Goal: Register for event/course

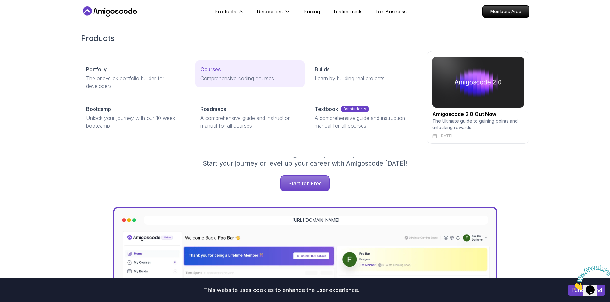
click at [219, 70] on p "Courses" at bounding box center [210, 70] width 20 height 8
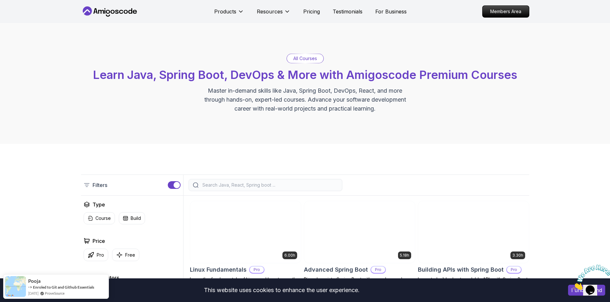
scroll to position [128, 0]
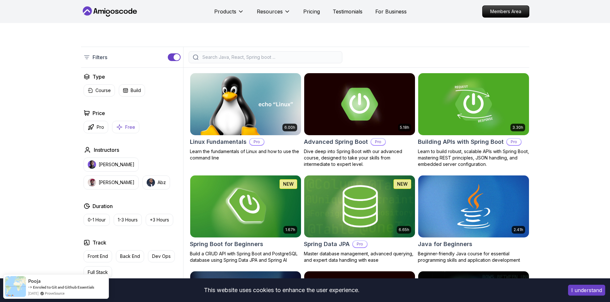
click at [127, 128] on p "Free" at bounding box center [130, 127] width 10 height 6
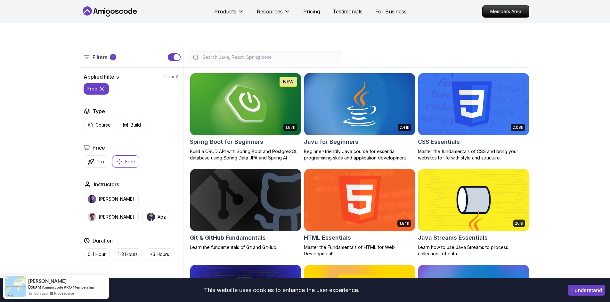
click at [247, 86] on img at bounding box center [245, 104] width 116 height 65
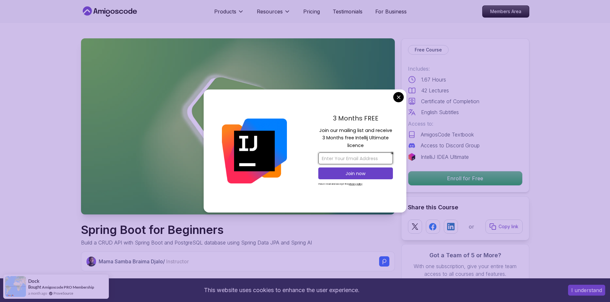
click at [352, 155] on input "email" at bounding box center [355, 159] width 75 height 12
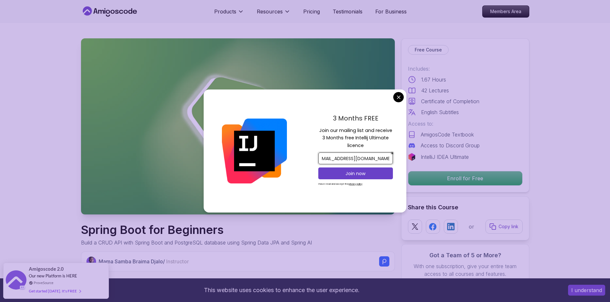
scroll to position [0, 9]
type input "05_tastier_mending@icloud.com"
click at [374, 169] on button "Join now" at bounding box center [355, 174] width 75 height 12
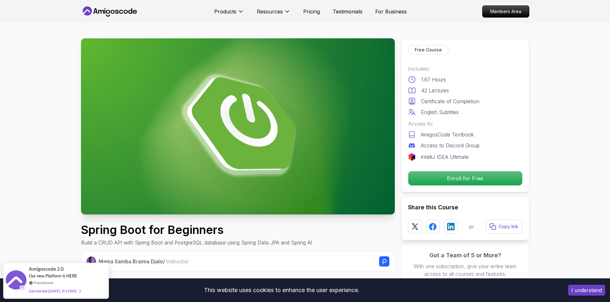
click at [475, 182] on p "Enroll for Free" at bounding box center [465, 178] width 108 height 13
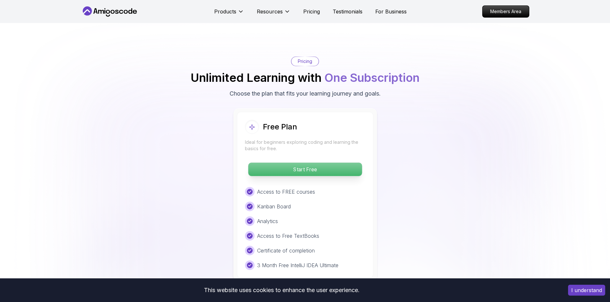
scroll to position [1257, 0]
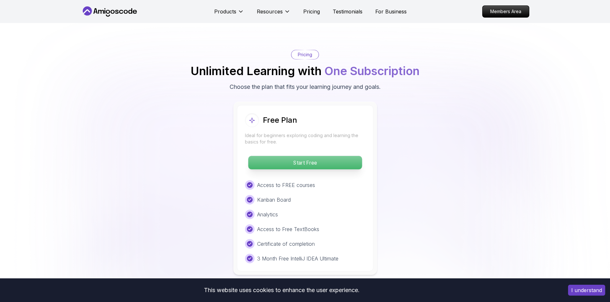
click at [315, 156] on p "Start Free" at bounding box center [305, 162] width 114 height 13
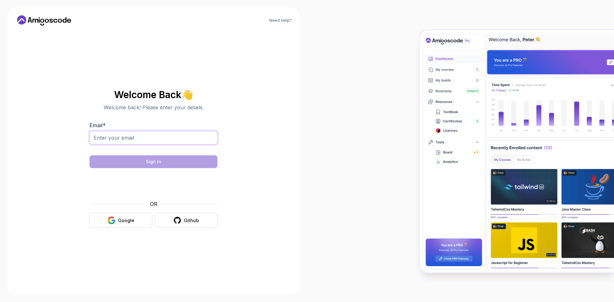
click at [114, 134] on input "Email *" at bounding box center [154, 137] width 128 height 13
type input "05_tastier_mending@icloud.com"
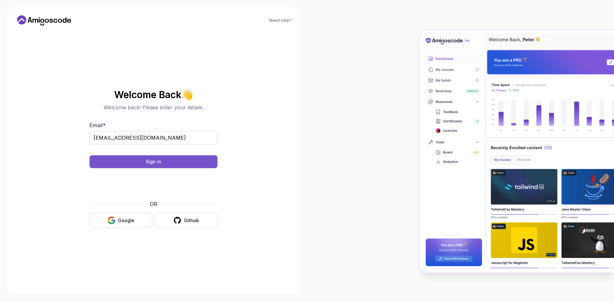
click at [169, 163] on button "Sign in" at bounding box center [154, 162] width 128 height 13
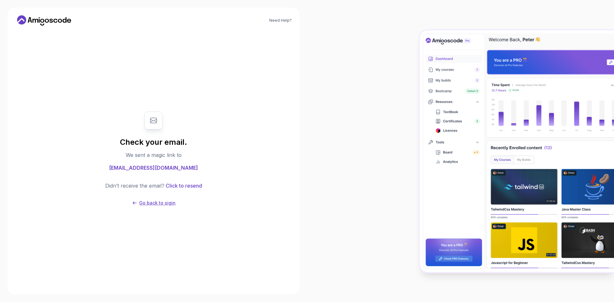
click at [156, 202] on p "Go back to sigin" at bounding box center [157, 203] width 36 height 6
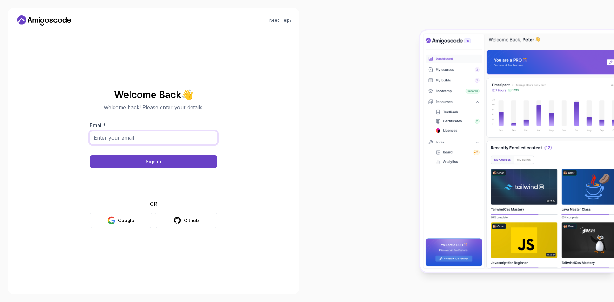
click at [132, 139] on input "Email *" at bounding box center [154, 137] width 128 height 13
click at [135, 138] on input "Email *" at bounding box center [154, 137] width 128 height 13
type input "05_testier_menting@icloud.com"
click at [158, 166] on button "Sign in" at bounding box center [154, 162] width 128 height 13
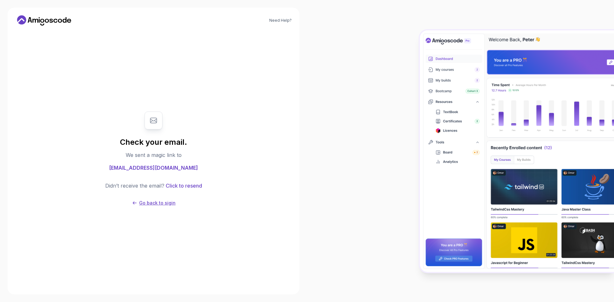
click at [156, 202] on p "Go back to sigin" at bounding box center [157, 203] width 36 height 6
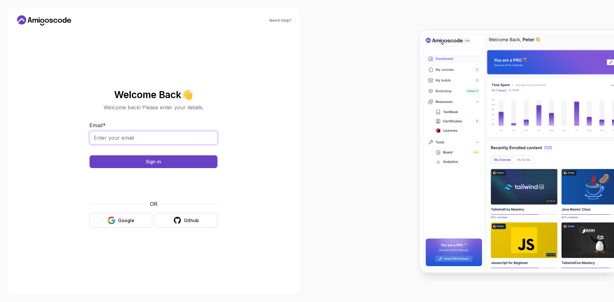
click at [140, 139] on input "Email *" at bounding box center [154, 137] width 128 height 13
type input "05_tastier_mending@icloud.com"
click at [159, 163] on div "Sign in" at bounding box center [153, 162] width 15 height 6
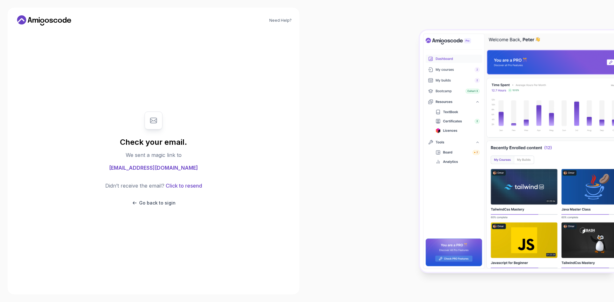
click at [48, 19] on icon at bounding box center [44, 20] width 58 height 10
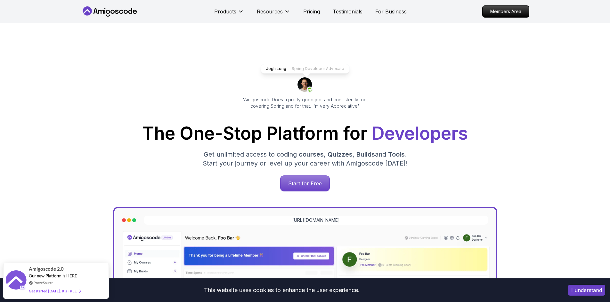
click at [579, 293] on button "I understand" at bounding box center [586, 290] width 37 height 11
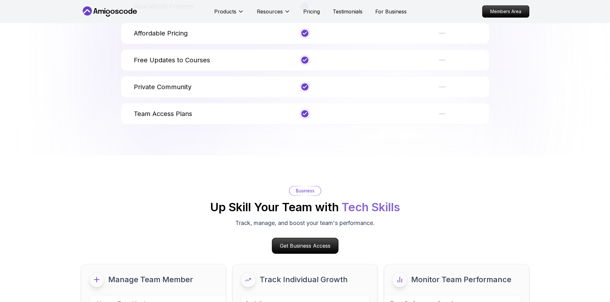
scroll to position [2688, 0]
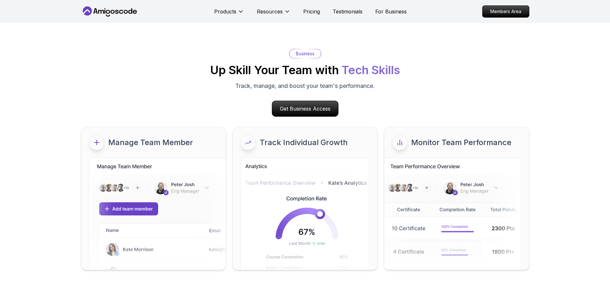
click at [112, 8] on icon at bounding box center [110, 11] width 58 height 10
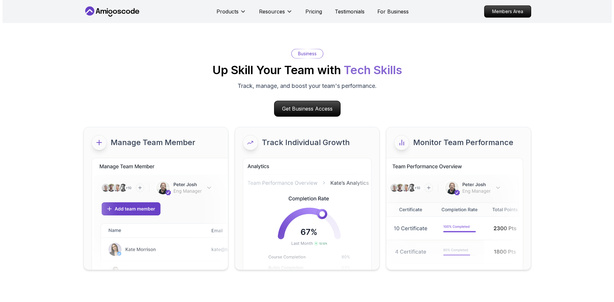
scroll to position [0, 0]
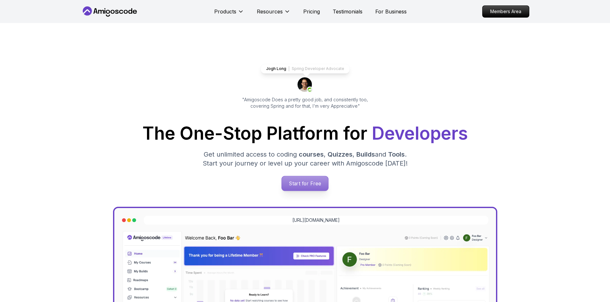
click at [310, 183] on p "Start for Free" at bounding box center [305, 183] width 46 height 15
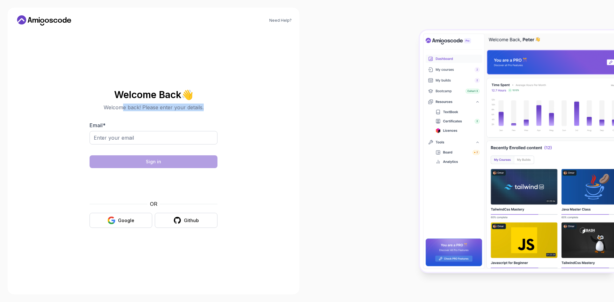
drag, startPoint x: 121, startPoint y: 107, endPoint x: 210, endPoint y: 105, distance: 88.7
click at [210, 105] on p "Welcome back! Please enter your details." at bounding box center [154, 108] width 128 height 8
click at [211, 105] on p "Welcome back! Please enter your details." at bounding box center [154, 108] width 128 height 8
